Goal: Information Seeking & Learning: Learn about a topic

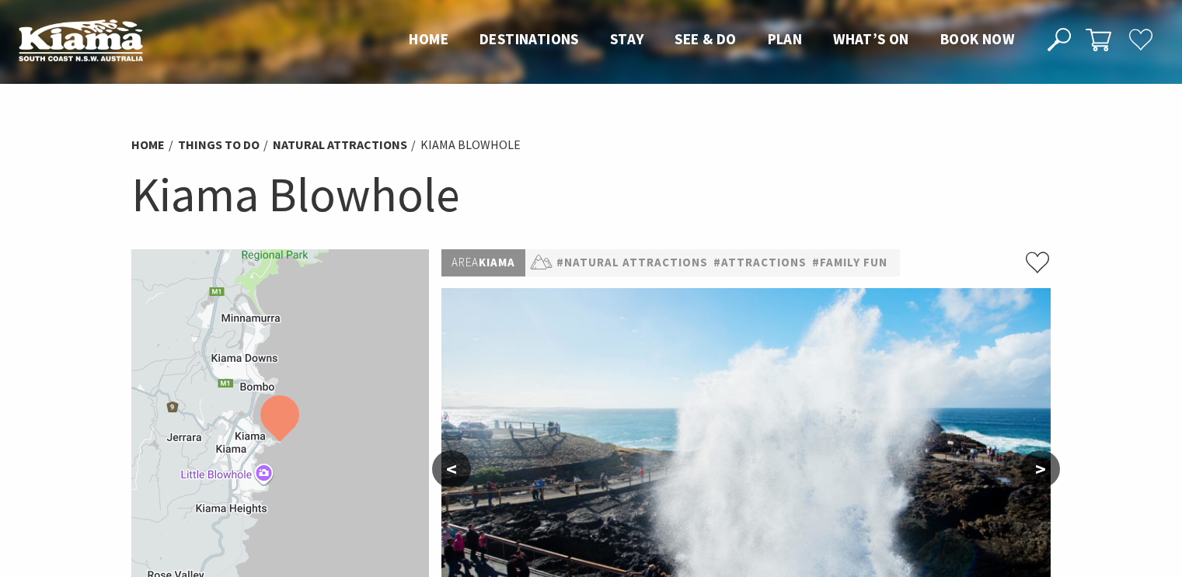
scroll to position [233, 0]
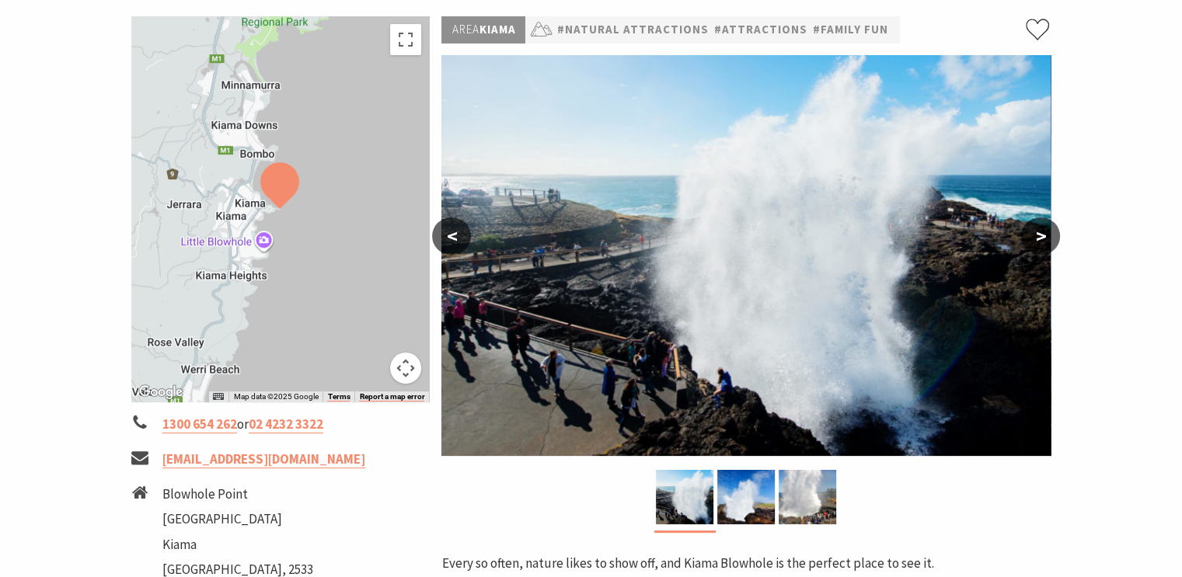
click at [258, 235] on div at bounding box center [280, 209] width 298 height 386
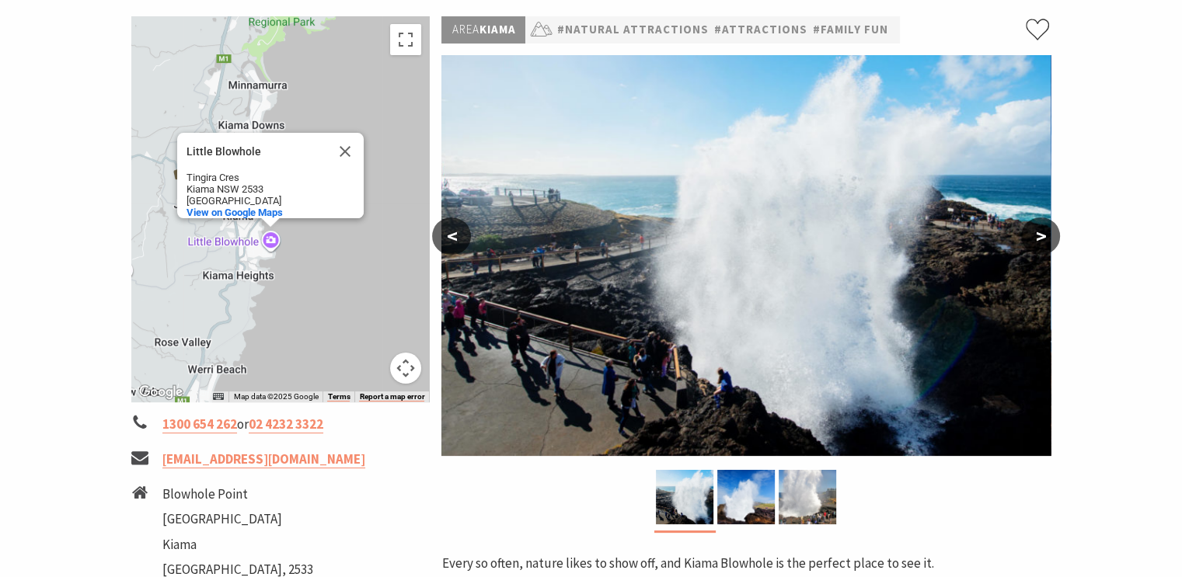
click at [267, 236] on div "Little Blowhole Little Blowhole Tingira Cres [GEOGRAPHIC_DATA] [GEOGRAPHIC_DATA…" at bounding box center [280, 209] width 298 height 386
click at [268, 242] on div "Little Blowhole Little Blowhole Tingira Cres [GEOGRAPHIC_DATA] [GEOGRAPHIC_DATA…" at bounding box center [280, 209] width 298 height 386
click at [270, 239] on div "Little Blowhole Little Blowhole Tingira Cres [GEOGRAPHIC_DATA] [GEOGRAPHIC_DATA…" at bounding box center [280, 209] width 298 height 386
click at [403, 365] on button "Map camera controls" at bounding box center [405, 368] width 31 height 31
click at [267, 239] on div "Little Blowhole Little Blowhole Tingira Cres [GEOGRAPHIC_DATA] [GEOGRAPHIC_DATA…" at bounding box center [280, 209] width 298 height 386
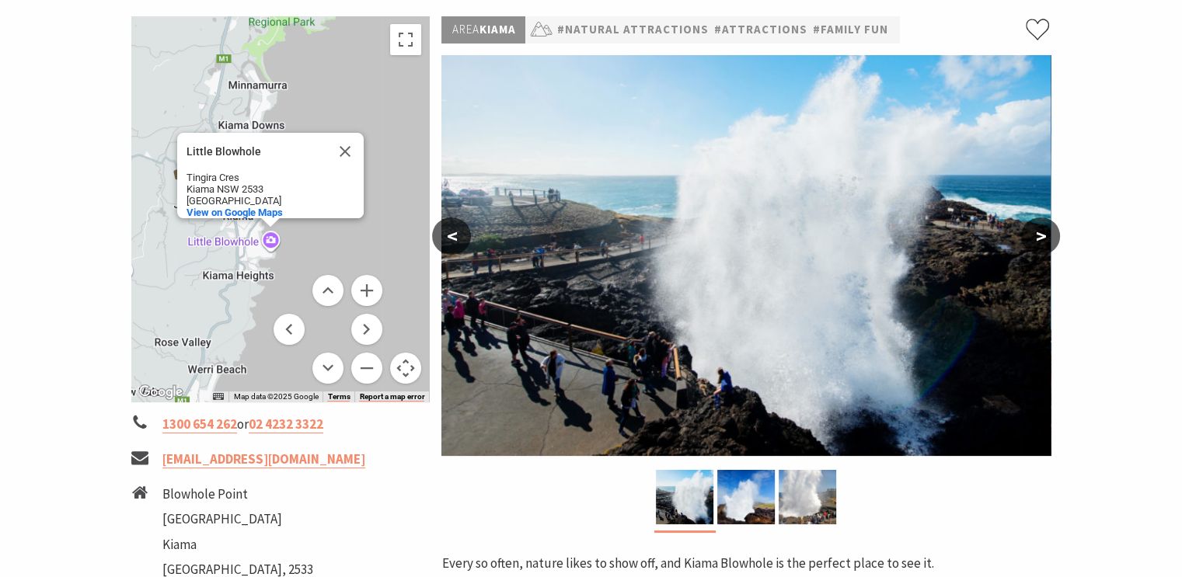
click at [587, 327] on img at bounding box center [745, 255] width 609 height 401
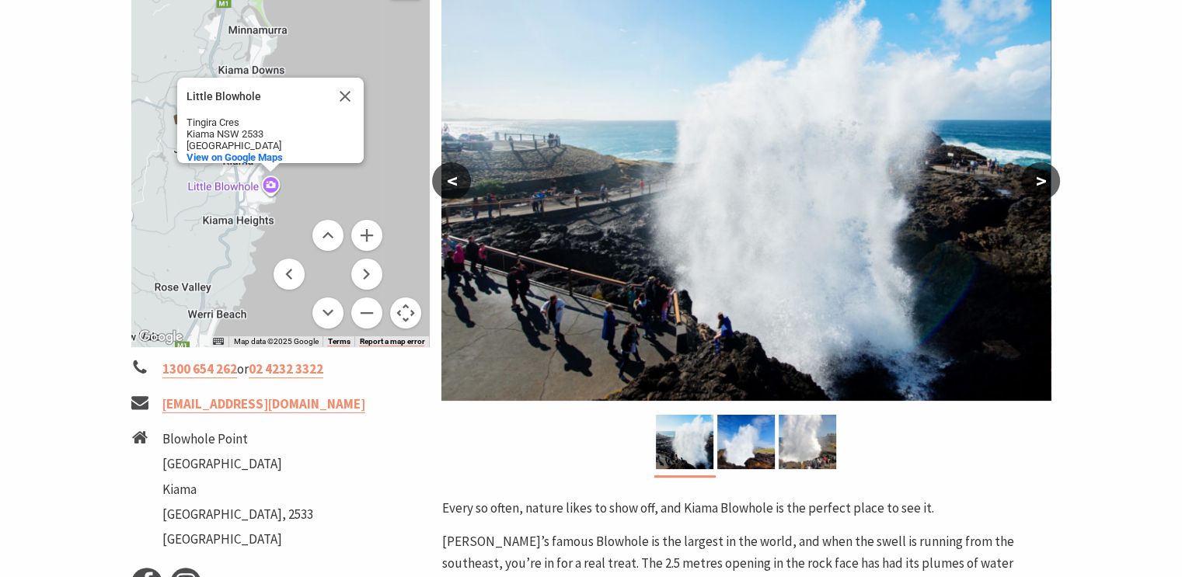
scroll to position [311, 0]
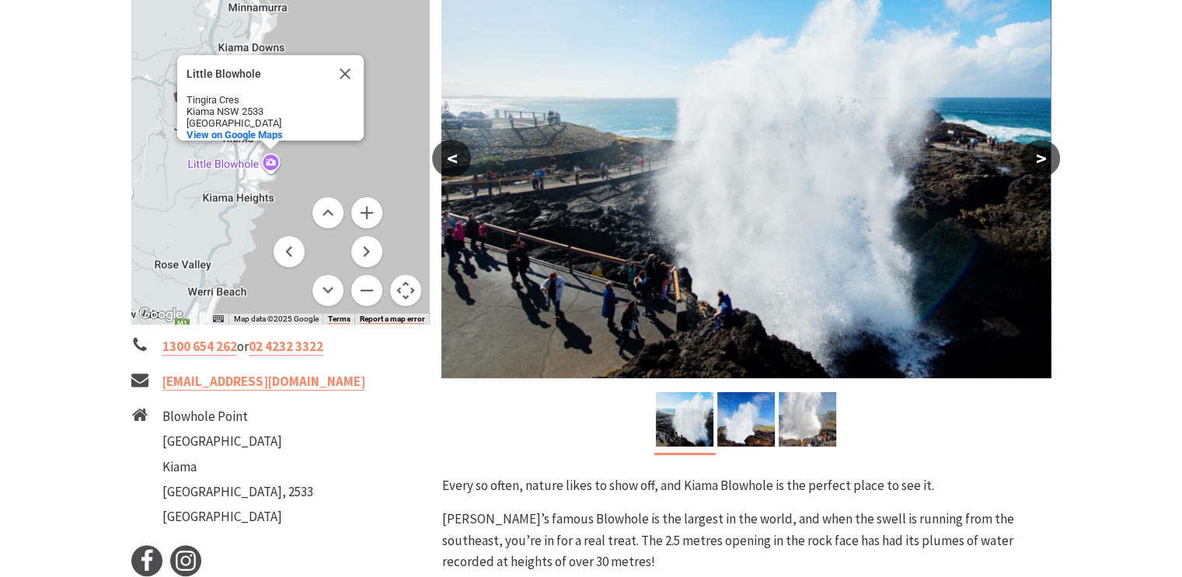
click at [273, 165] on div "Little Blowhole Little Blowhole Tingira Cres [GEOGRAPHIC_DATA] [GEOGRAPHIC_DATA…" at bounding box center [280, 132] width 298 height 386
click at [343, 64] on button "Close" at bounding box center [344, 73] width 37 height 37
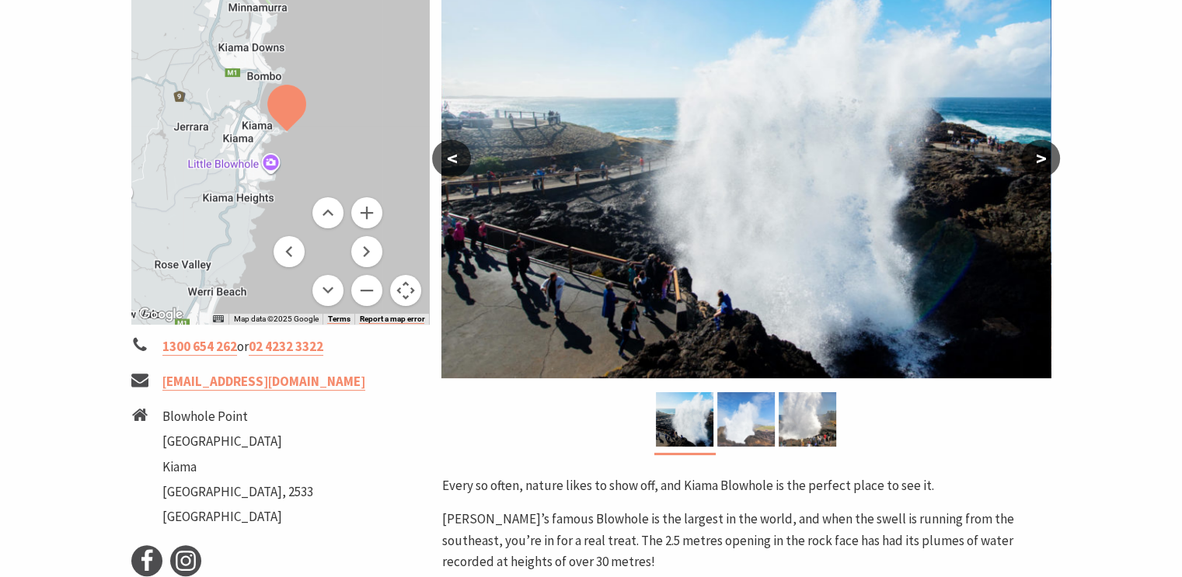
click at [740, 423] on img at bounding box center [745, 419] width 57 height 54
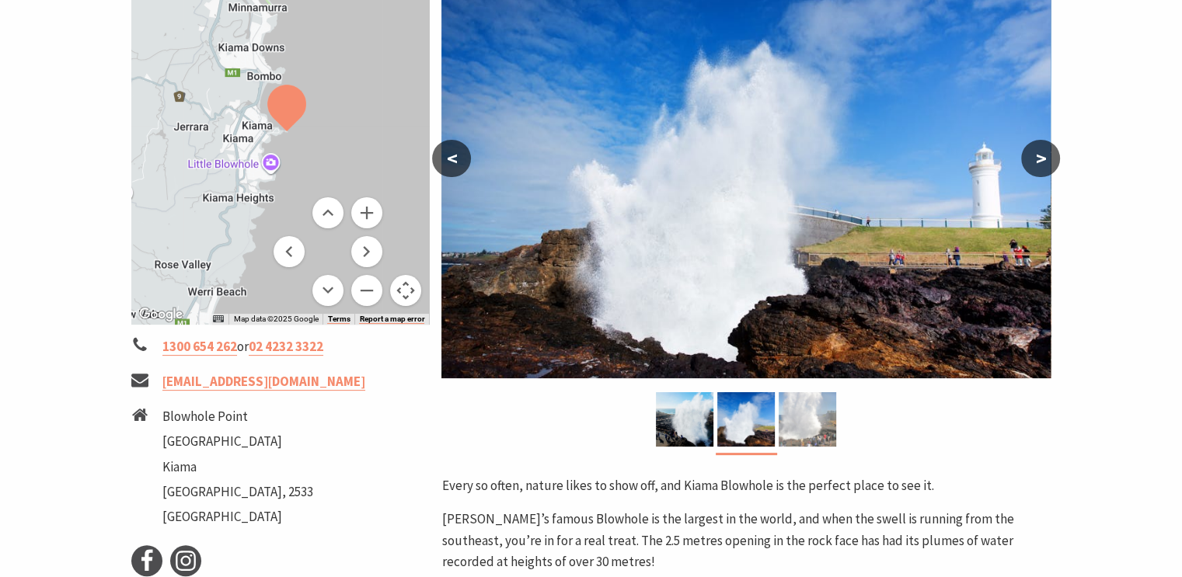
click at [790, 419] on img at bounding box center [806, 419] width 57 height 54
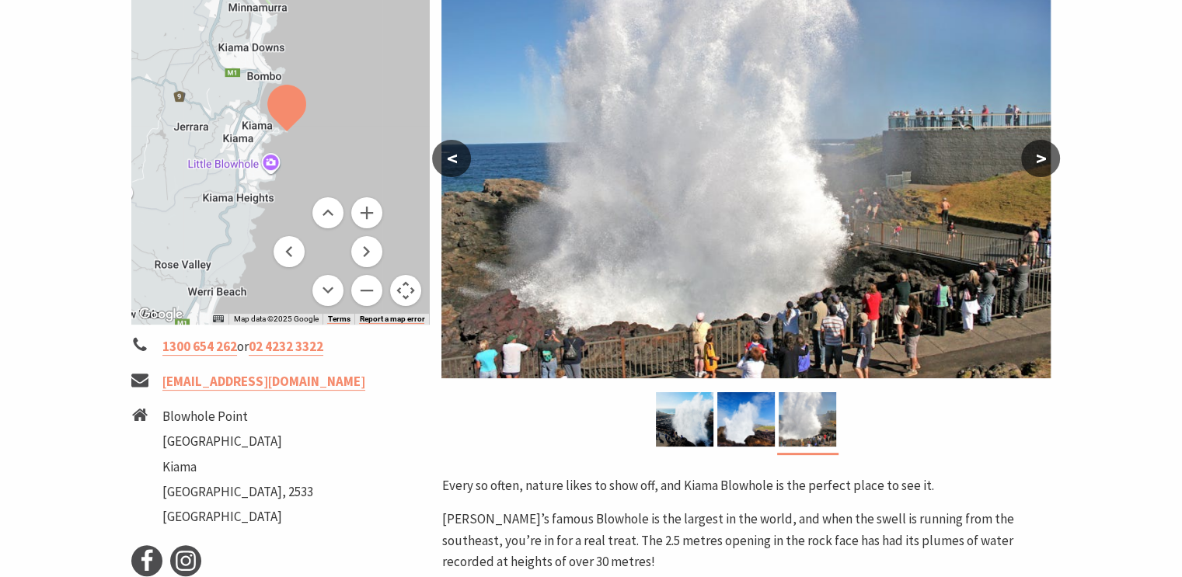
click at [1038, 161] on button ">" at bounding box center [1040, 158] width 39 height 37
click at [763, 416] on img at bounding box center [745, 419] width 57 height 54
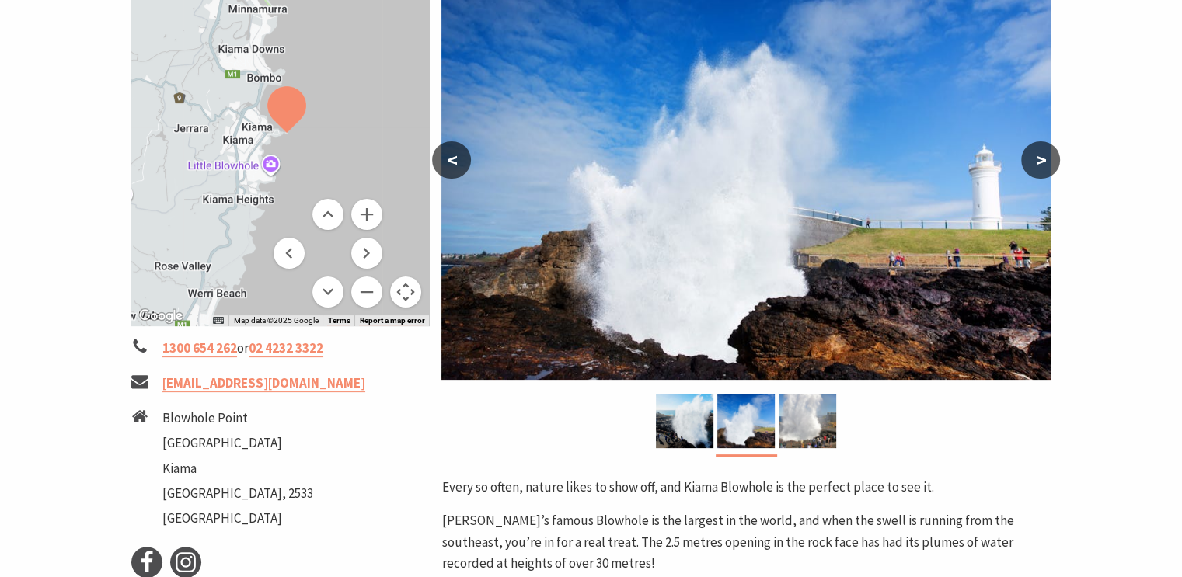
scroll to position [155, 0]
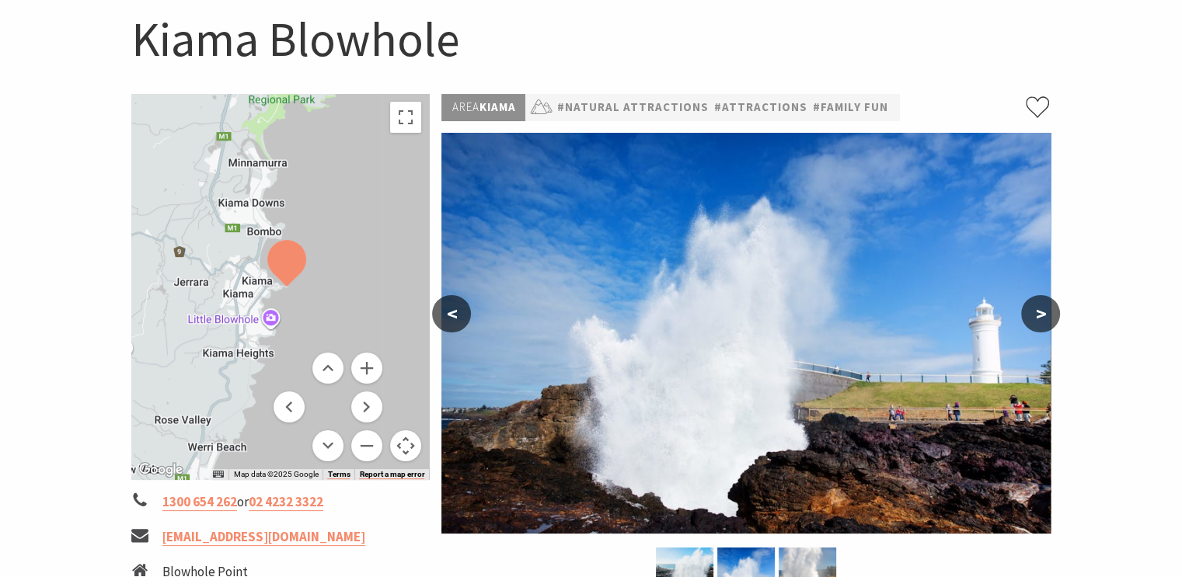
click at [1039, 308] on button ">" at bounding box center [1040, 313] width 39 height 37
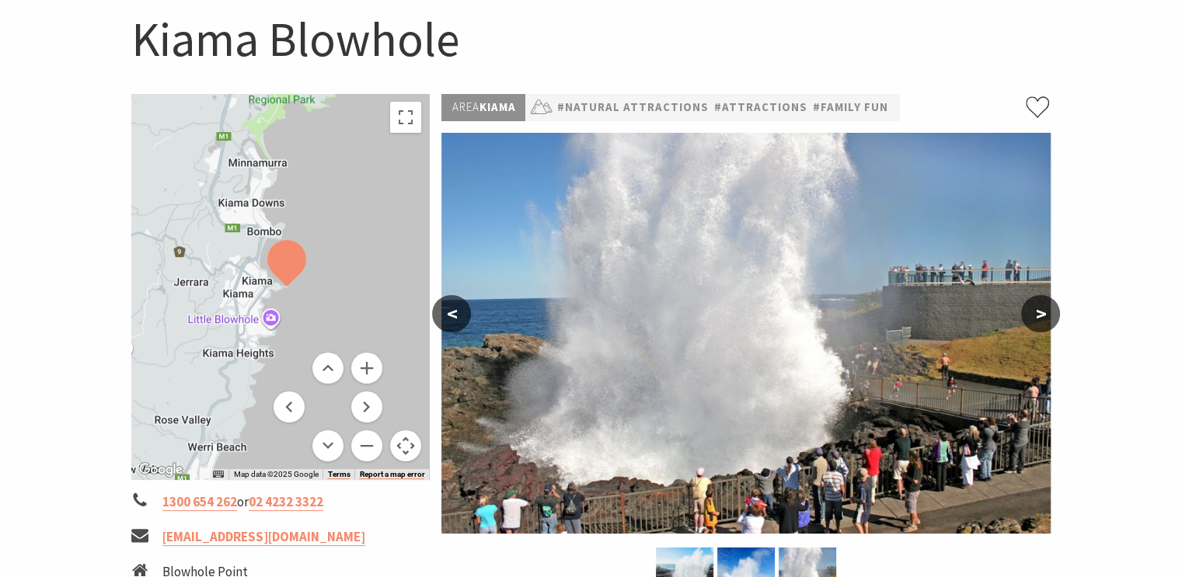
click at [1041, 308] on button ">" at bounding box center [1040, 313] width 39 height 37
click at [445, 312] on button "<" at bounding box center [451, 313] width 39 height 37
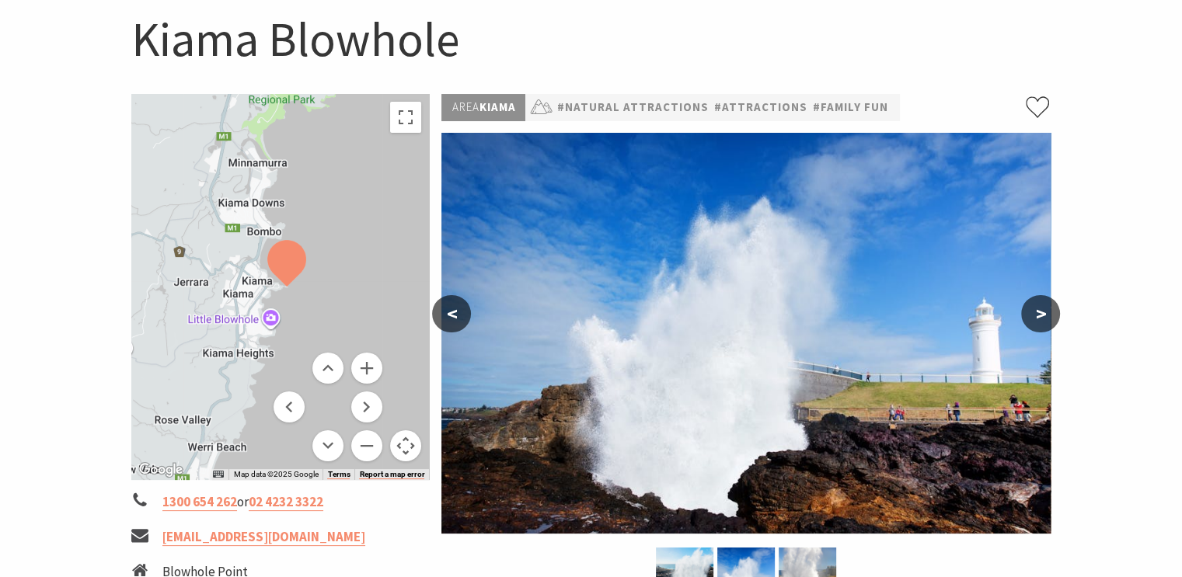
click at [445, 312] on button "<" at bounding box center [451, 313] width 39 height 37
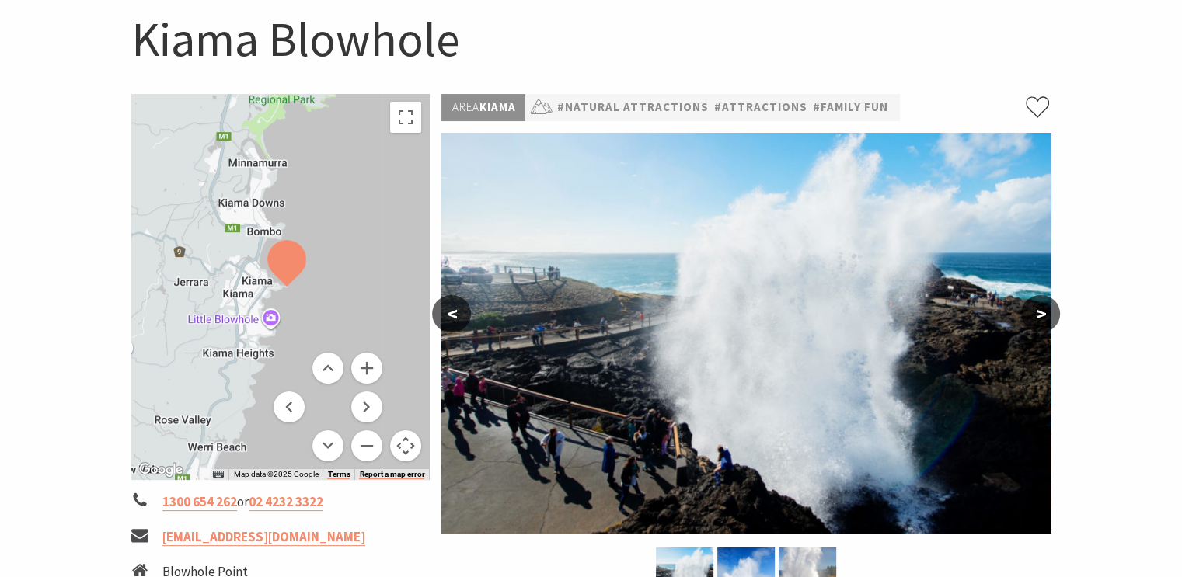
click at [1042, 313] on button ">" at bounding box center [1040, 313] width 39 height 37
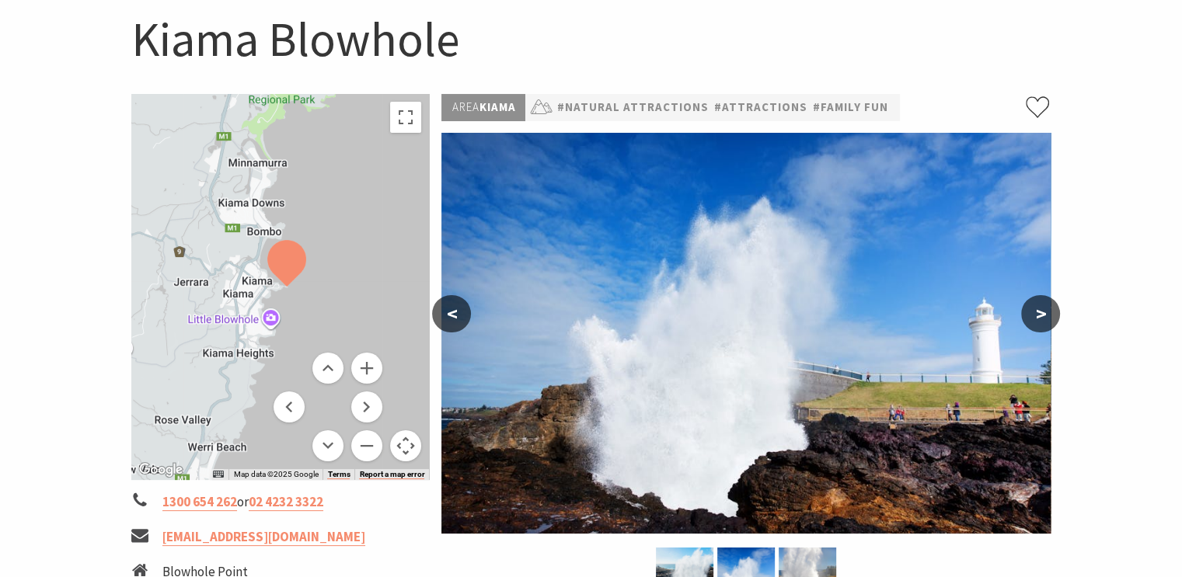
click at [1039, 310] on button ">" at bounding box center [1040, 313] width 39 height 37
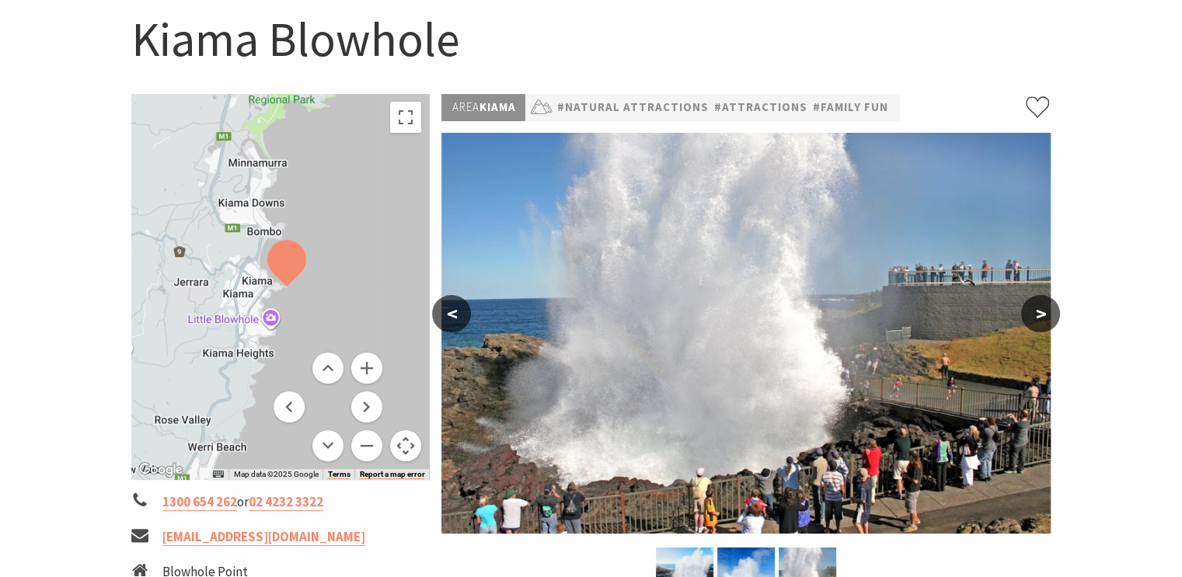
click at [273, 324] on div at bounding box center [280, 287] width 298 height 386
click at [270, 315] on div at bounding box center [280, 287] width 298 height 386
